Goal: Transaction & Acquisition: Register for event/course

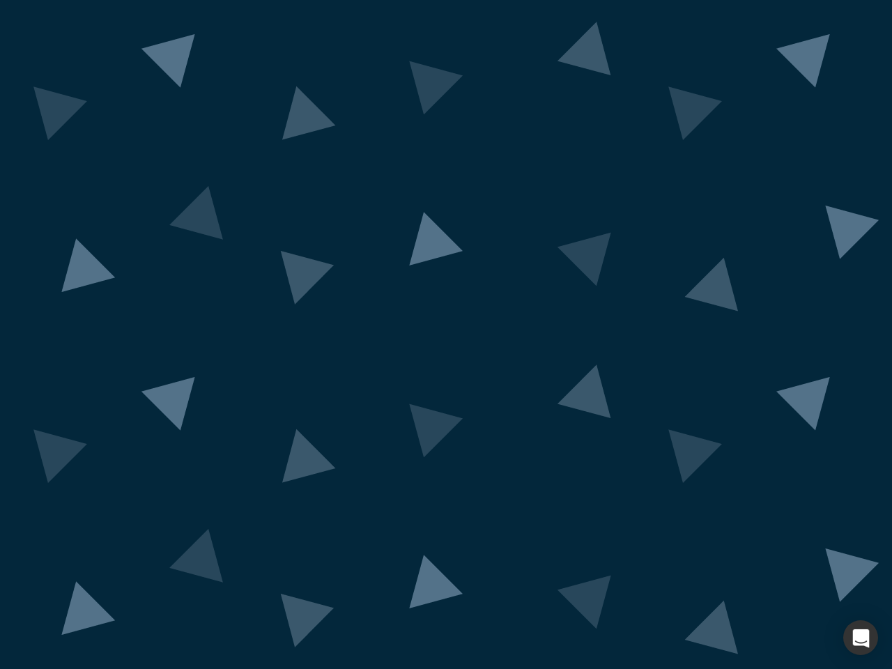
click at [861, 638] on div "button" at bounding box center [860, 637] width 35 height 35
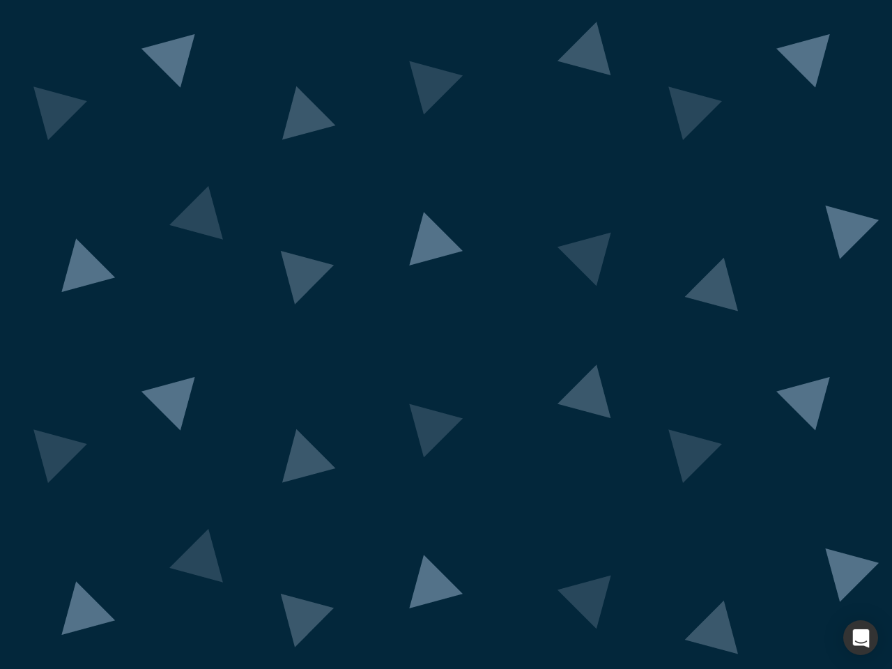
click at [861, 638] on div "button" at bounding box center [860, 637] width 35 height 35
